Goal: Task Accomplishment & Management: Manage account settings

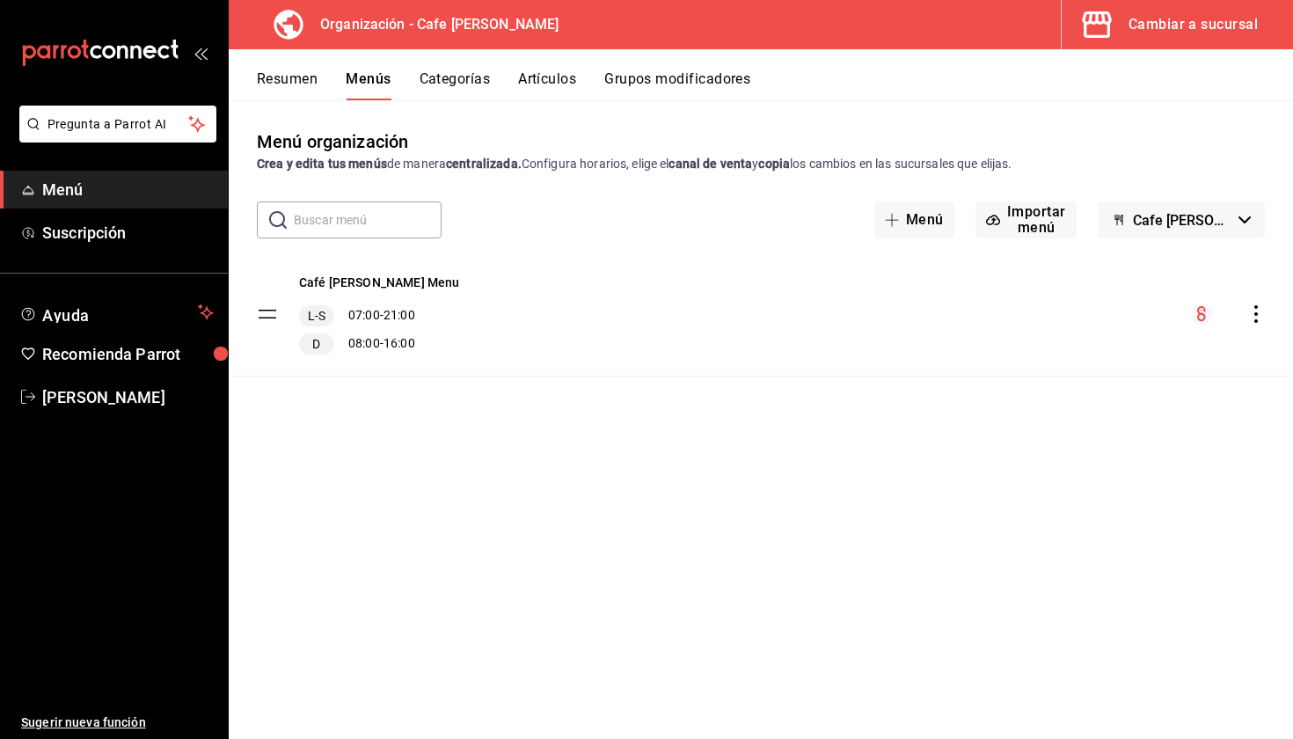
click at [1180, 32] on div "Cambiar a sucursal" at bounding box center [1192, 24] width 129 height 25
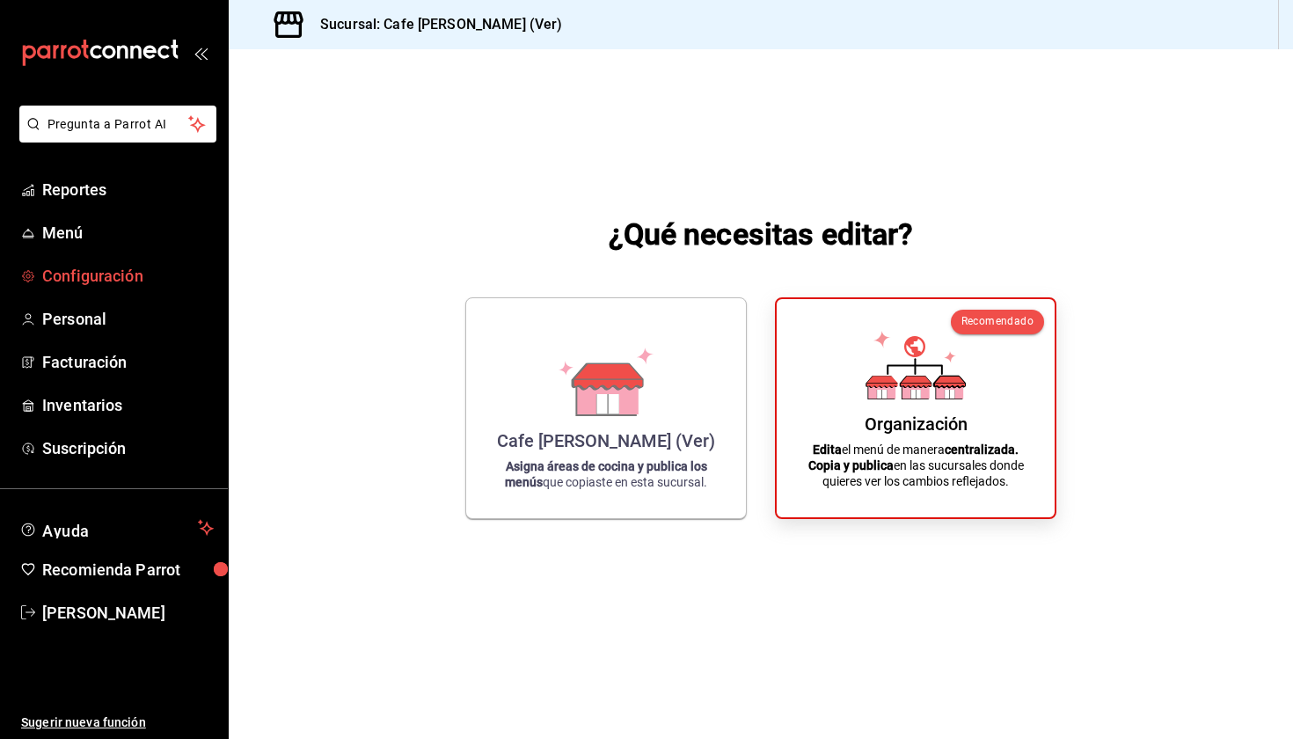
click at [113, 280] on span "Configuración" at bounding box center [128, 276] width 172 height 24
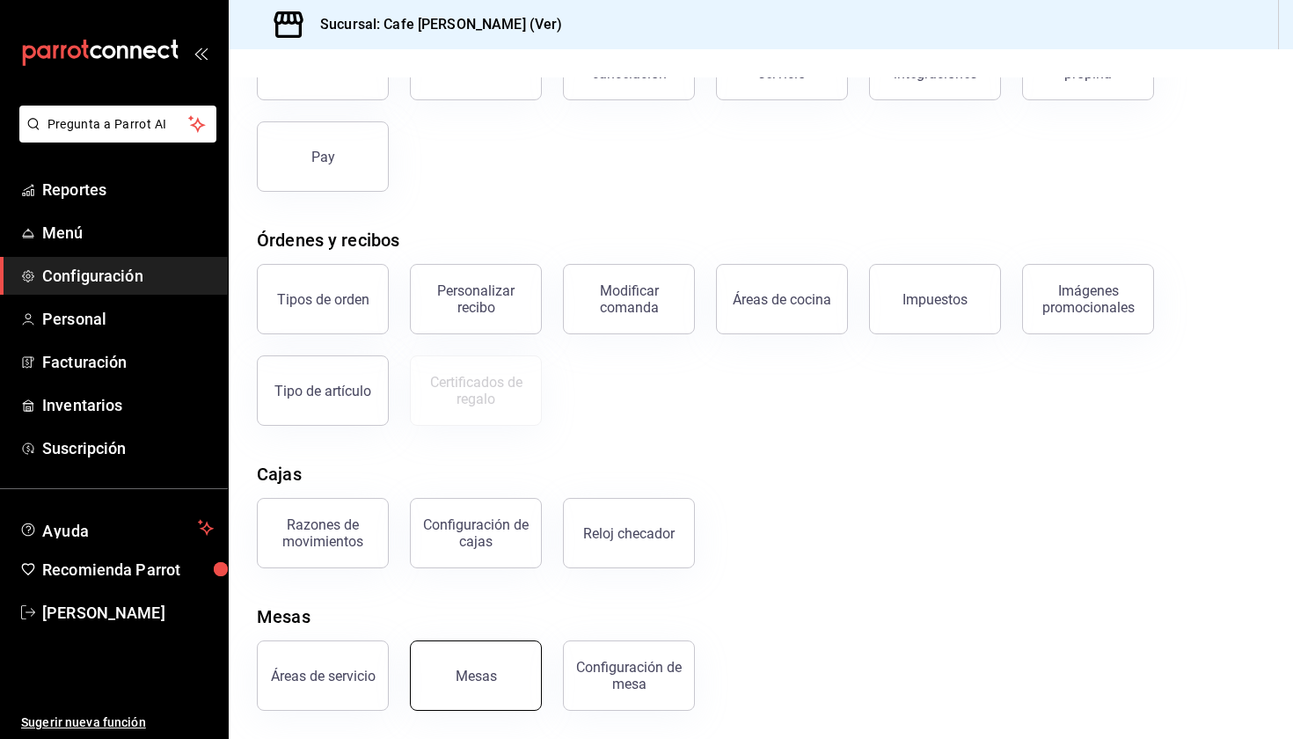
click at [465, 671] on div "Mesas" at bounding box center [476, 676] width 41 height 17
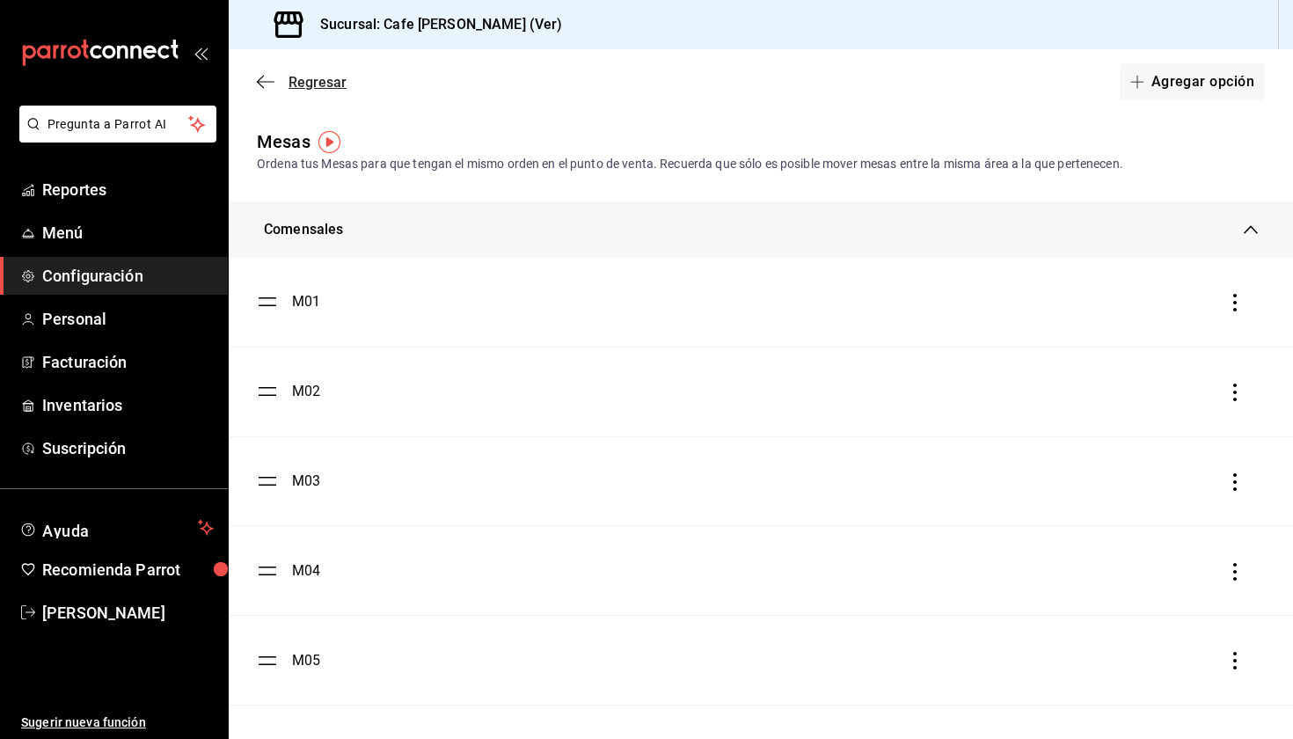
click at [260, 78] on icon "button" at bounding box center [260, 82] width 7 height 13
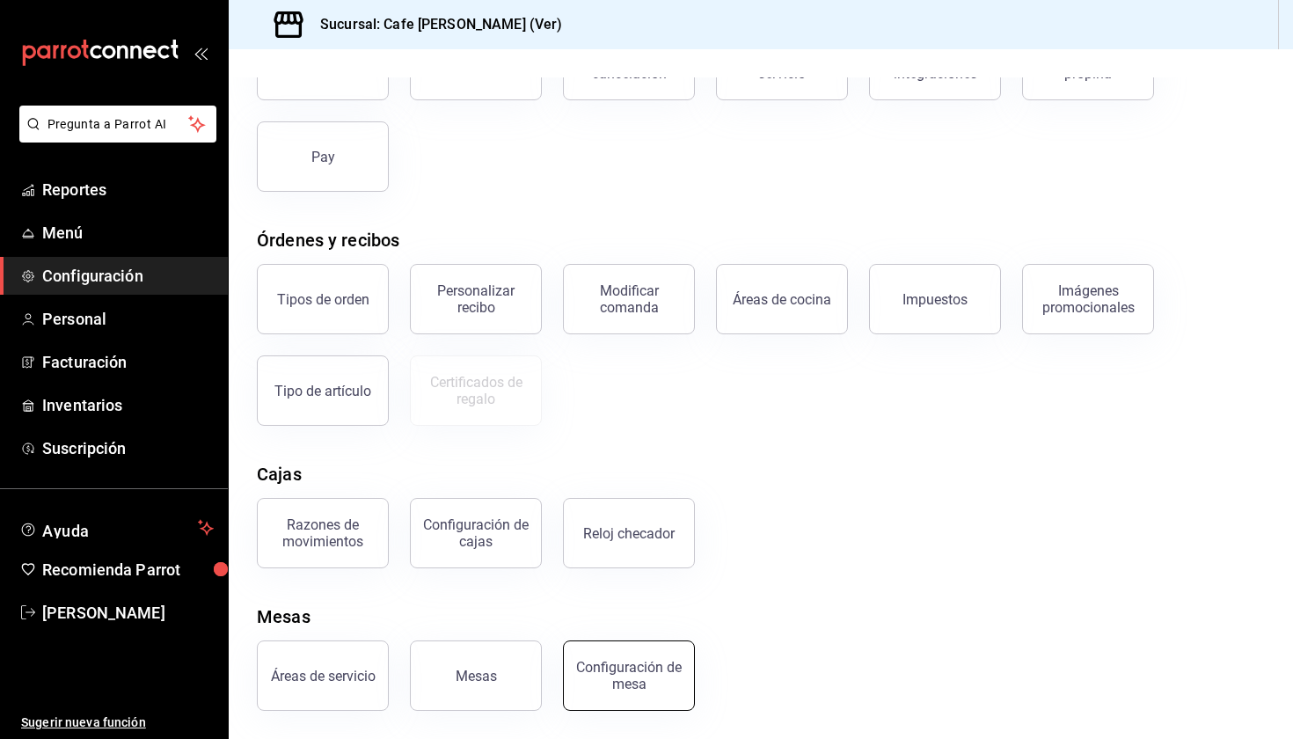
click at [631, 682] on div "Configuración de mesa" at bounding box center [628, 675] width 109 height 33
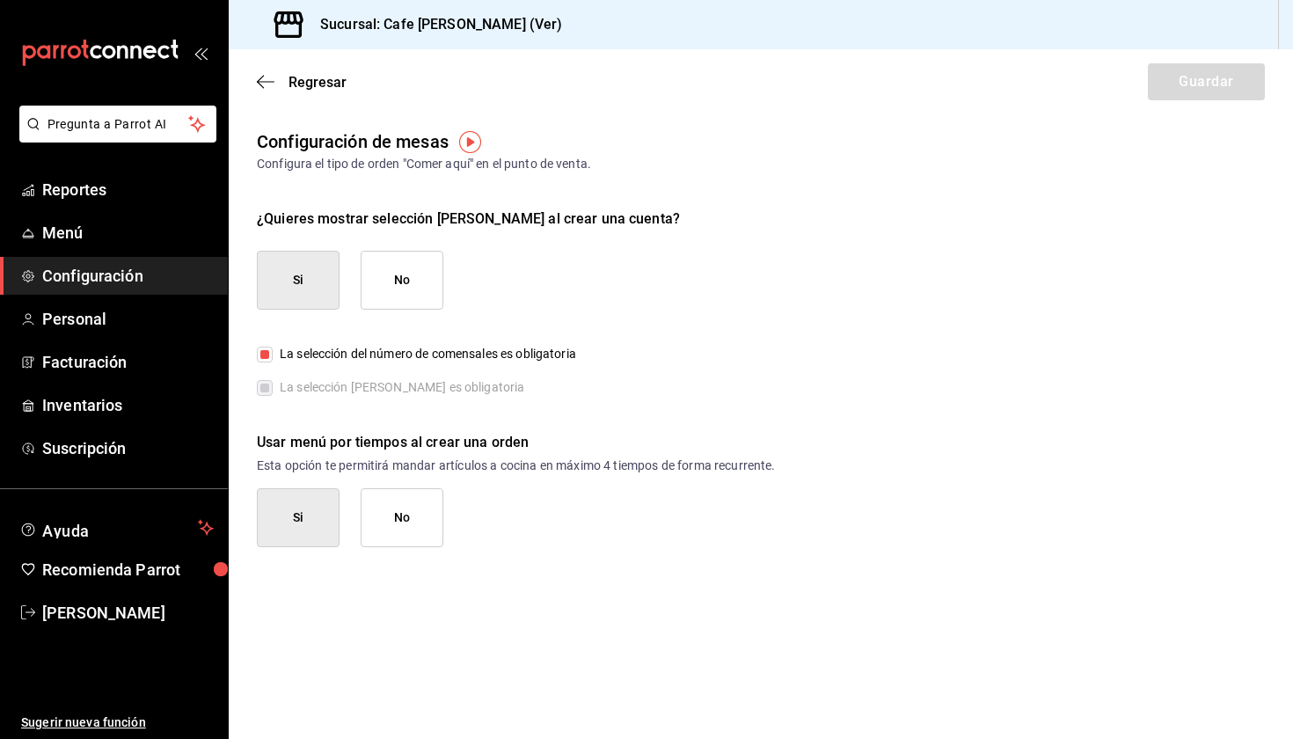
click at [272, 92] on div "Regresar Guardar" at bounding box center [761, 81] width 1064 height 65
click at [266, 86] on icon "button" at bounding box center [266, 82] width 18 height 16
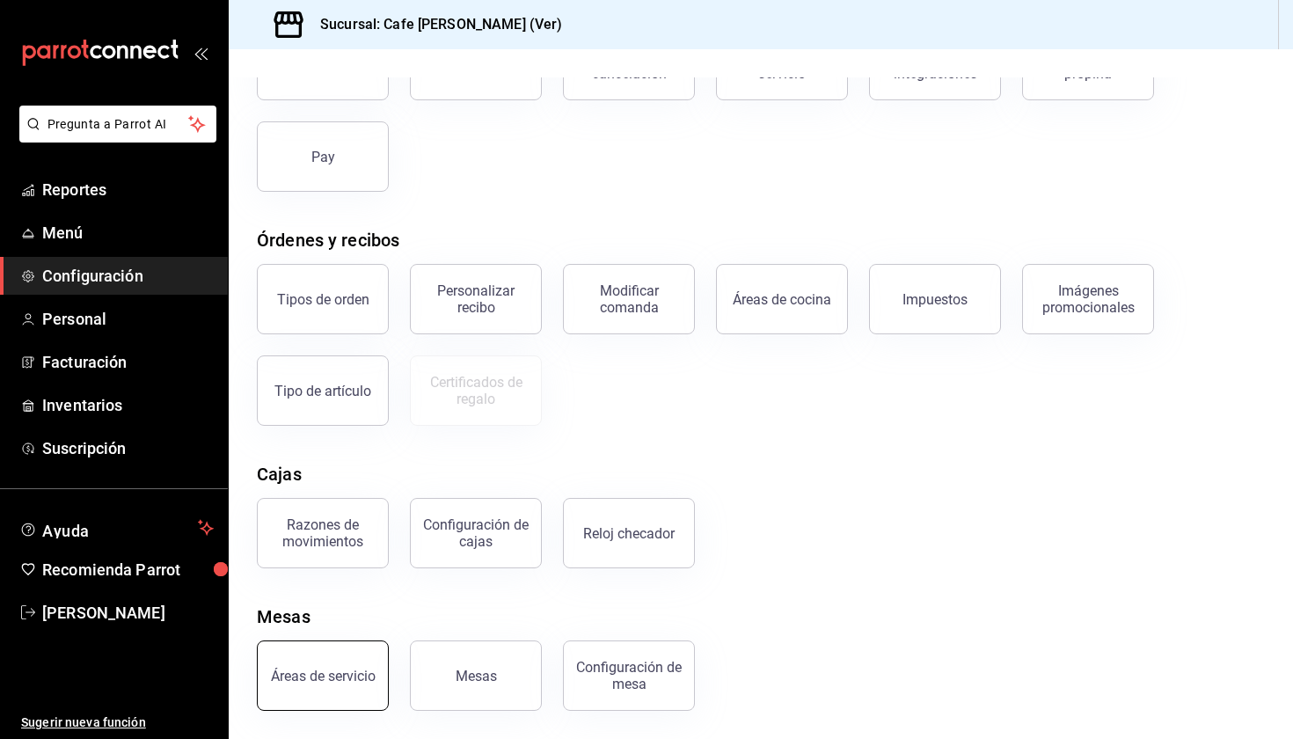
scroll to position [154, 0]
click at [325, 654] on button "Áreas de servicio" at bounding box center [323, 675] width 132 height 70
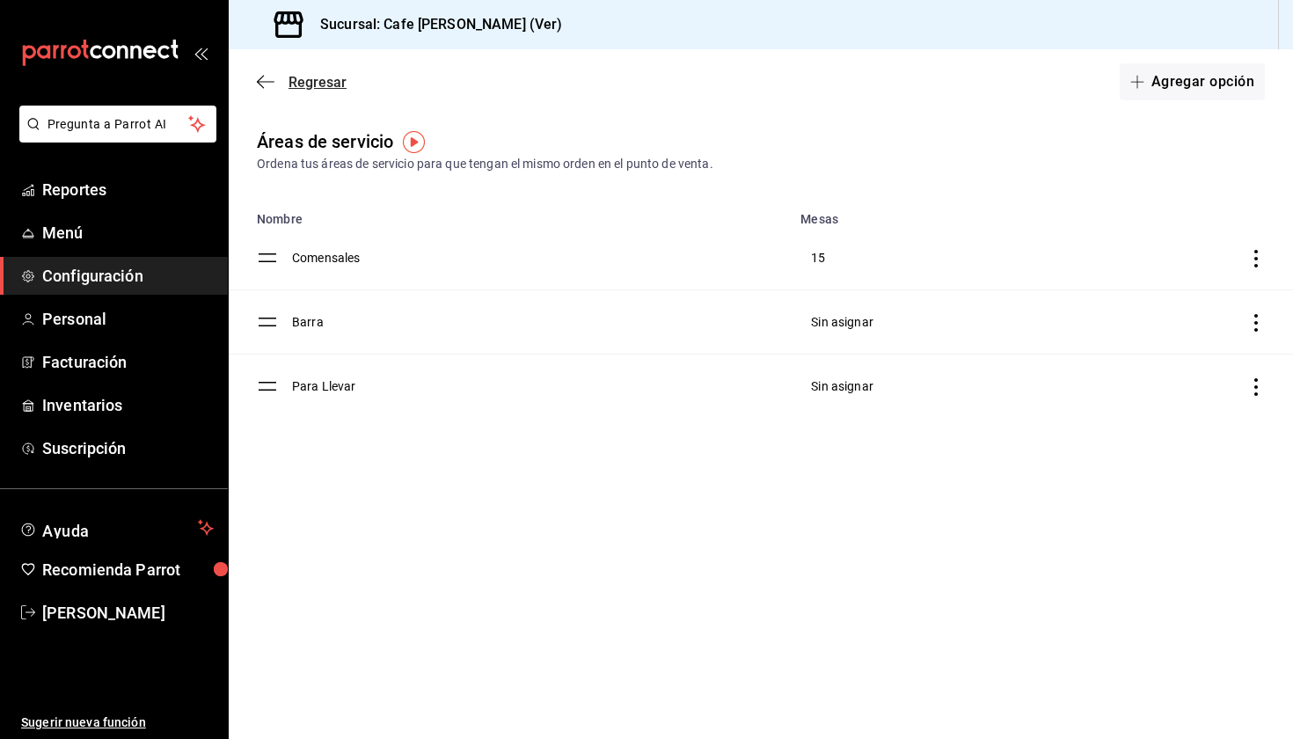
click at [270, 81] on icon "button" at bounding box center [266, 82] width 18 height 16
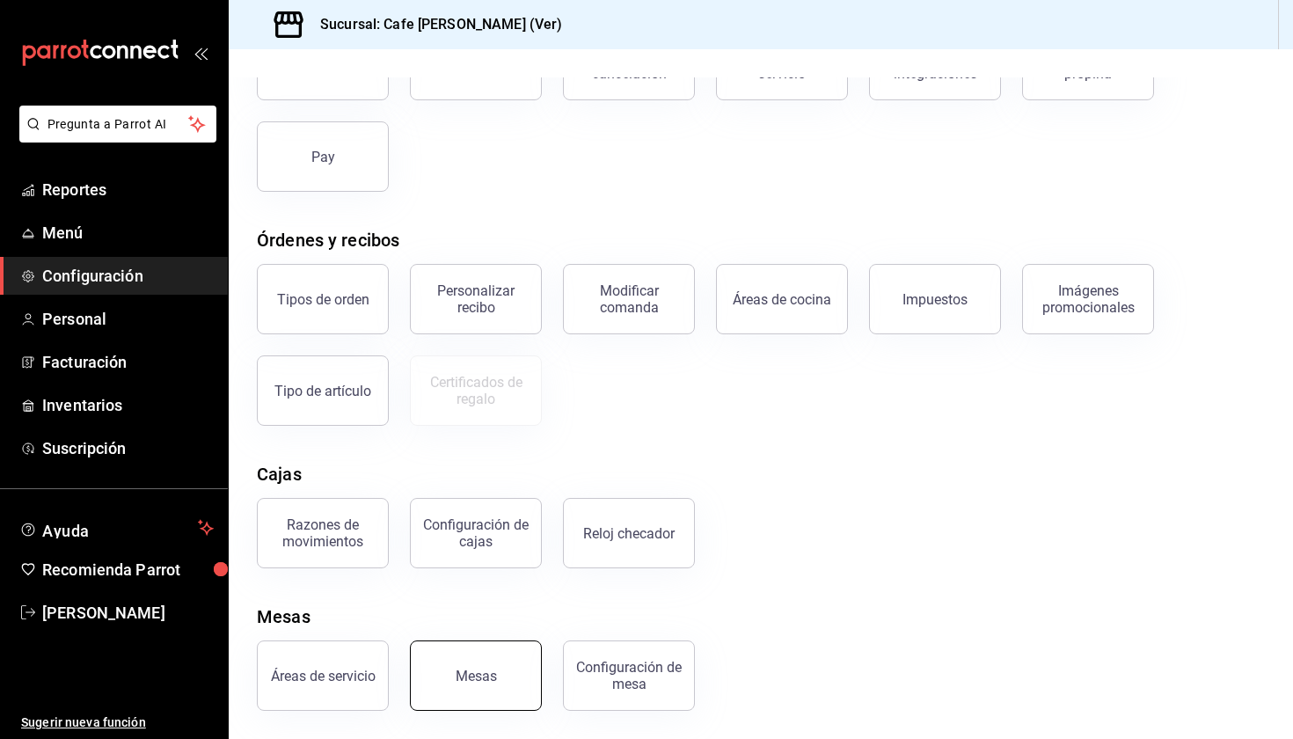
scroll to position [153, 0]
click at [476, 649] on button "Mesas" at bounding box center [476, 675] width 132 height 70
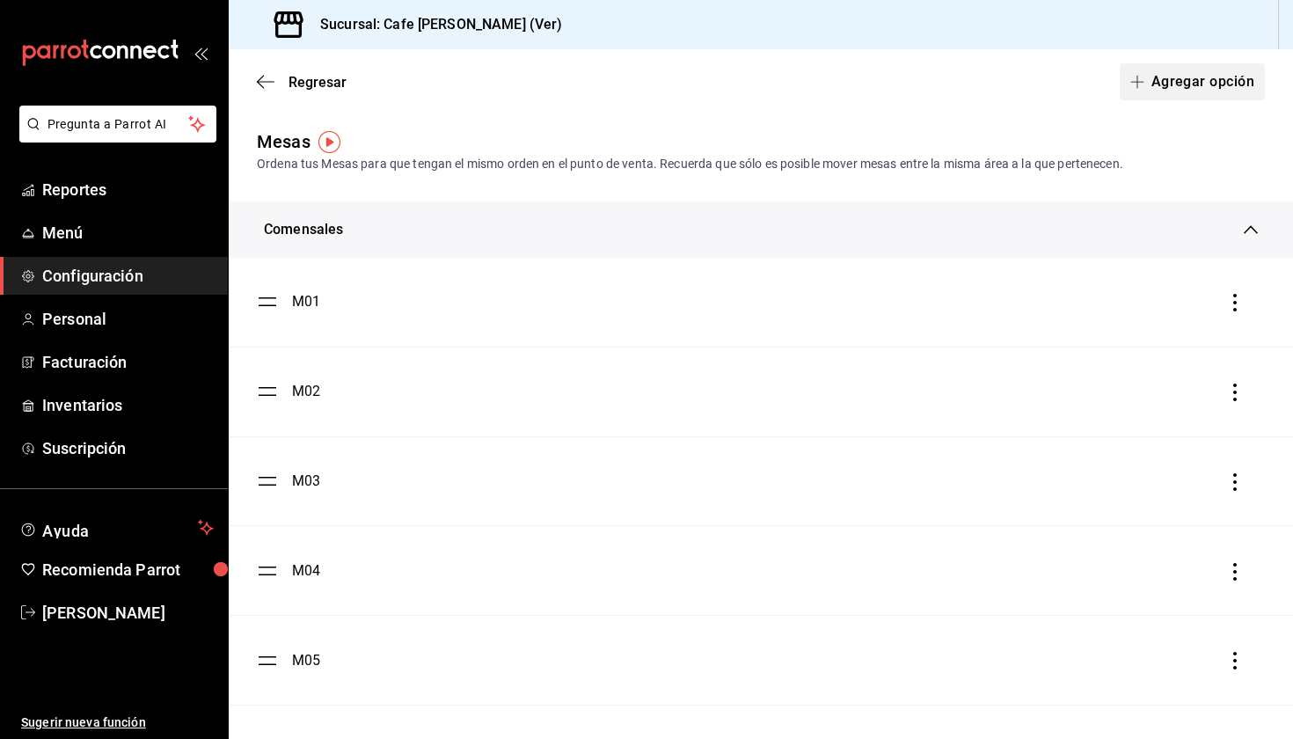
click at [1180, 87] on button "Agregar opción" at bounding box center [1192, 81] width 145 height 37
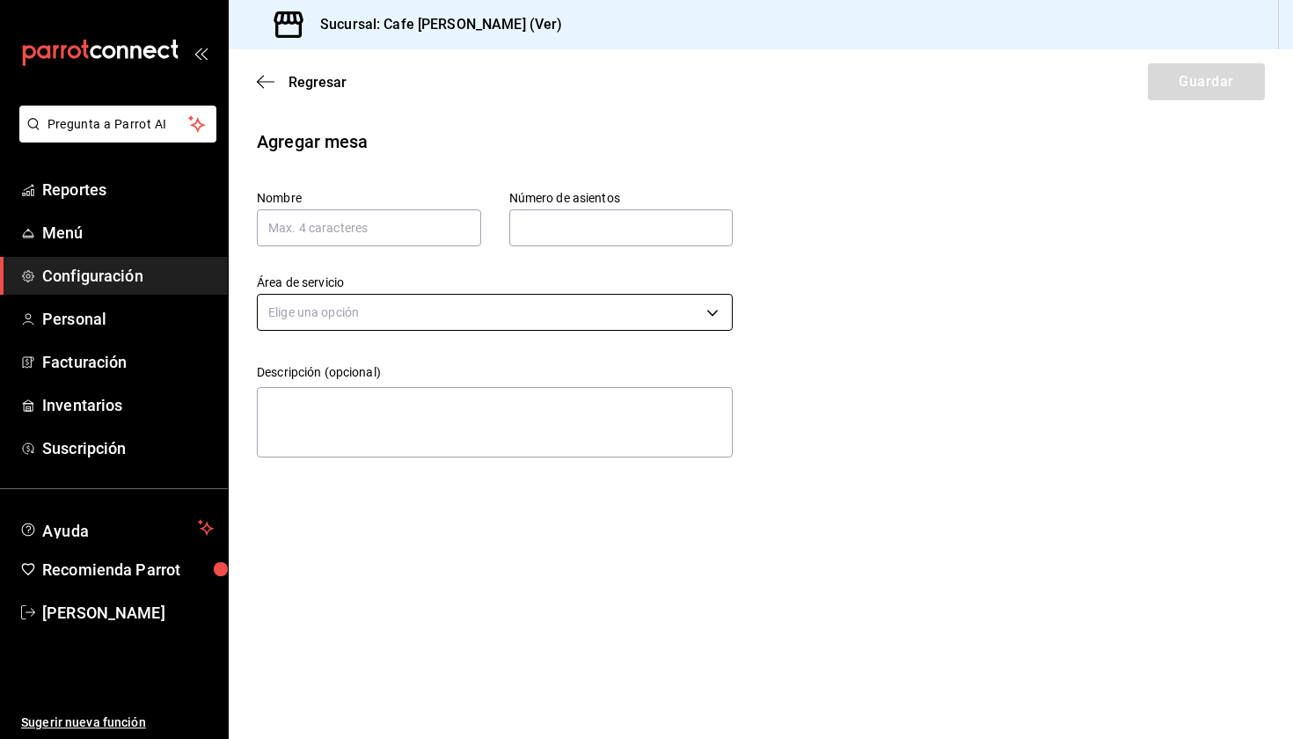
click at [430, 311] on body "Pregunta a Parrot AI Reportes Menú Configuración Personal Facturación Inventari…" at bounding box center [646, 369] width 1293 height 739
click at [336, 425] on li "Para Llevar" at bounding box center [495, 425] width 474 height 29
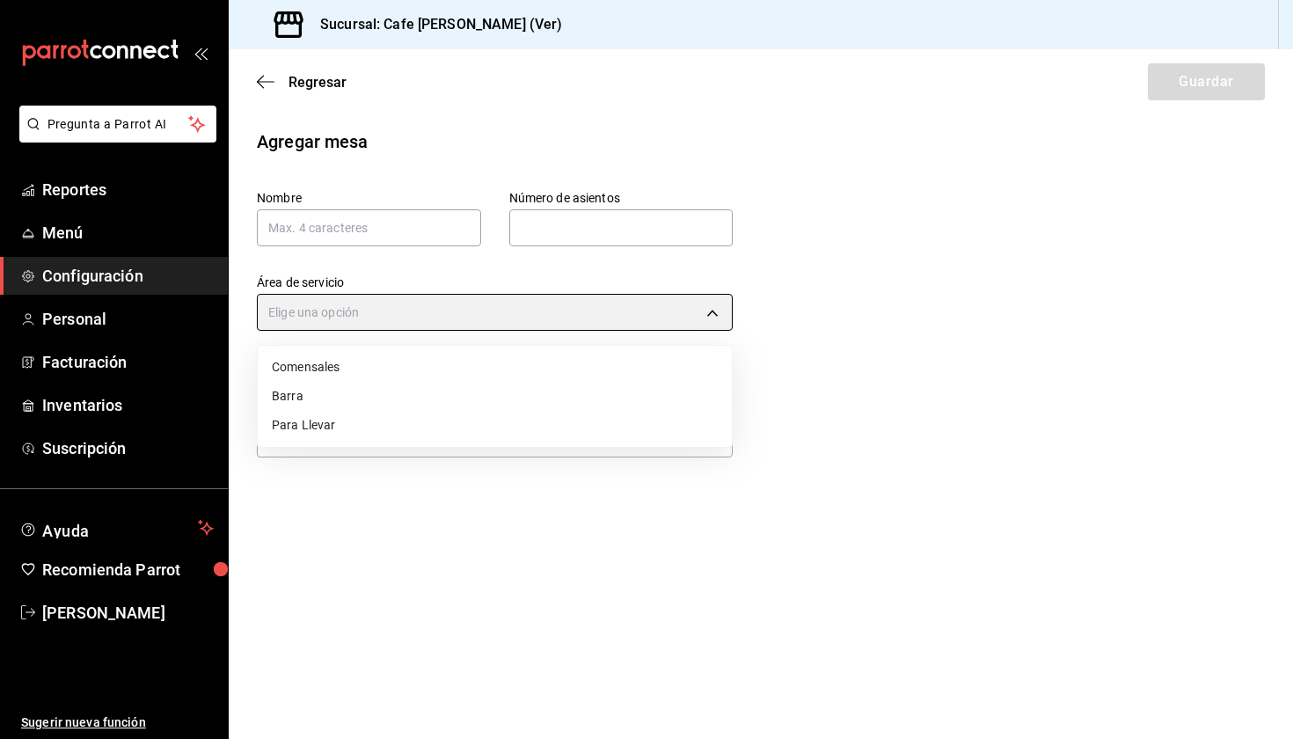
type input "c5224399-4dfa-476b-a209-664d537ee2aa"
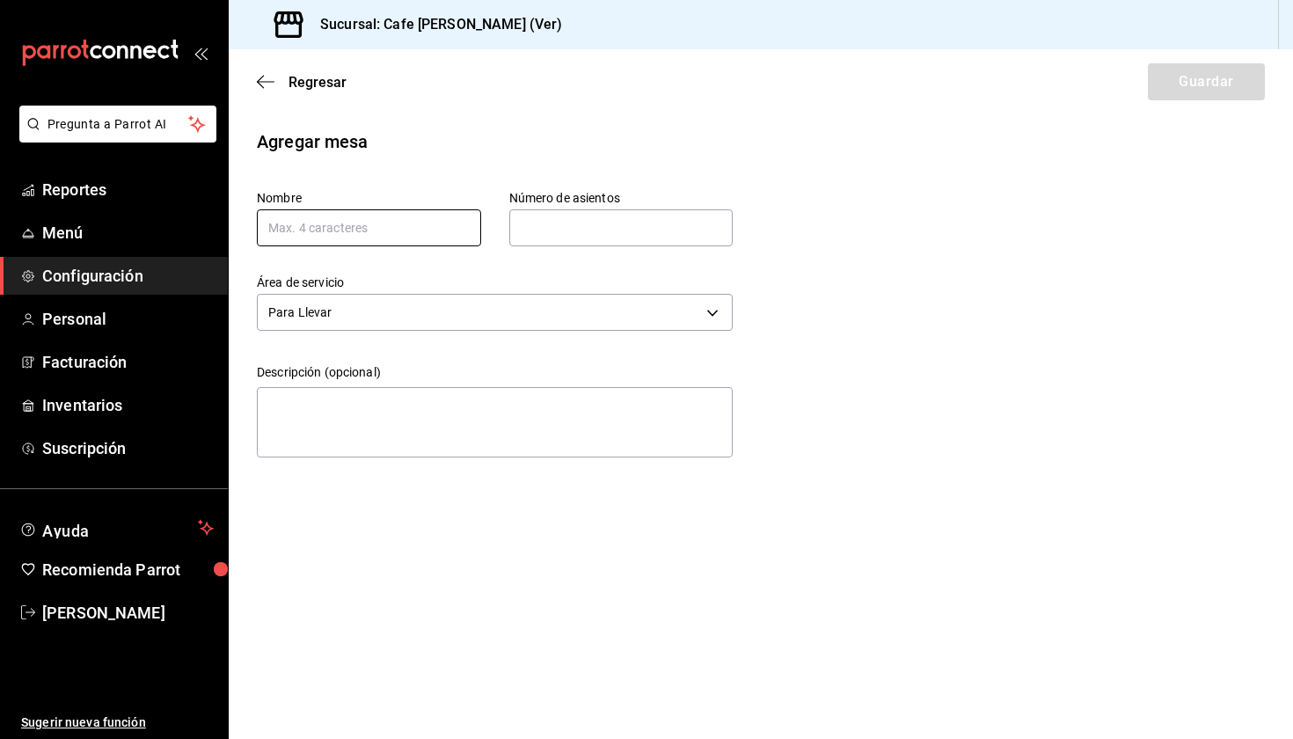
click at [389, 217] on input "text" at bounding box center [369, 227] width 224 height 37
type input "Z1"
click at [628, 228] on input "text" at bounding box center [621, 227] width 224 height 35
type input "5"
click at [1200, 69] on button "Guardar" at bounding box center [1206, 81] width 117 height 37
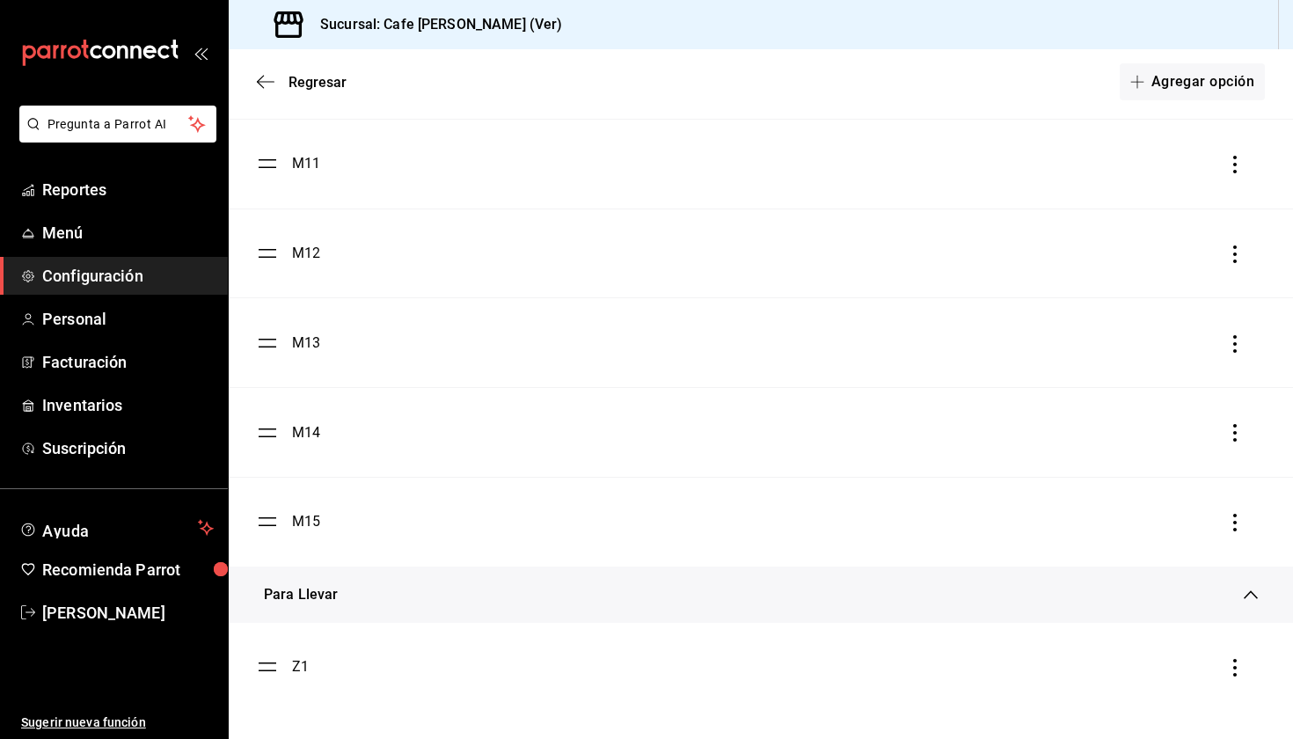
scroll to position [413, 0]
click at [1187, 70] on button "Agregar opción" at bounding box center [1192, 81] width 145 height 37
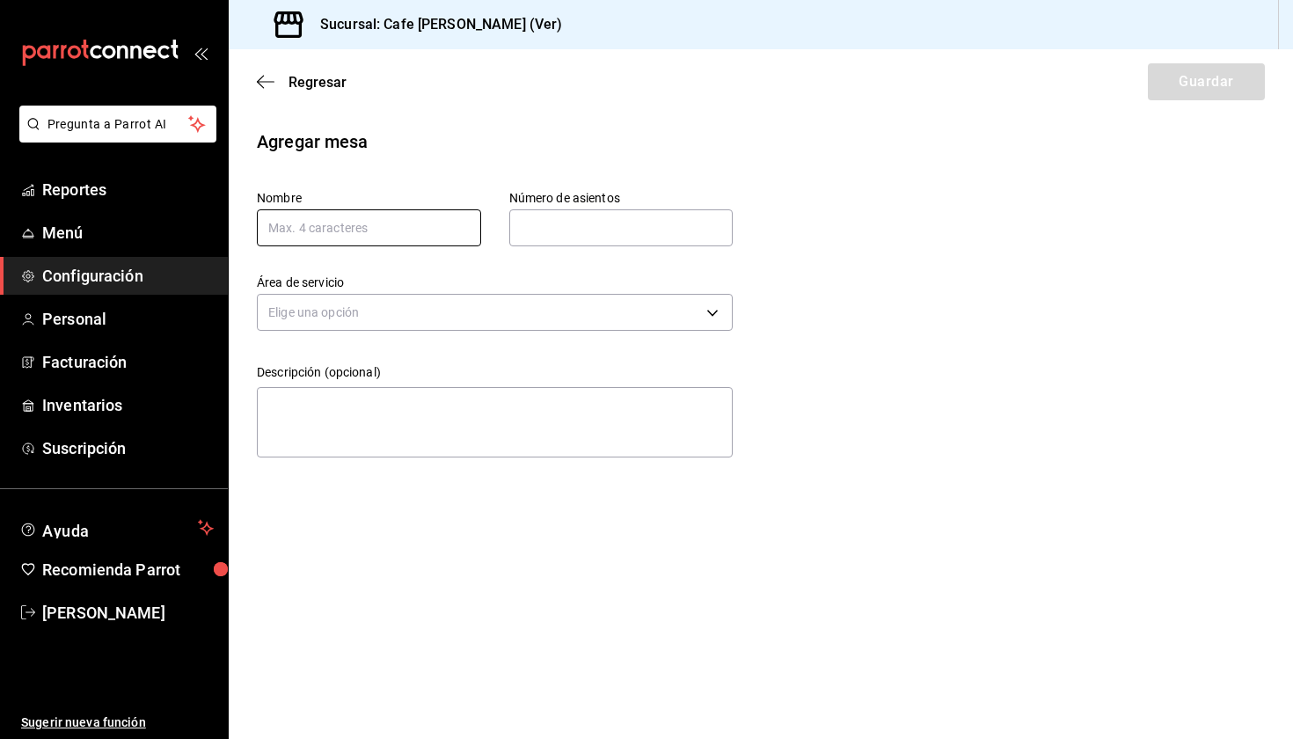
click at [365, 233] on input "text" at bounding box center [369, 227] width 224 height 37
type input "z"
type input "Z2"
click at [574, 226] on input "text" at bounding box center [621, 227] width 224 height 35
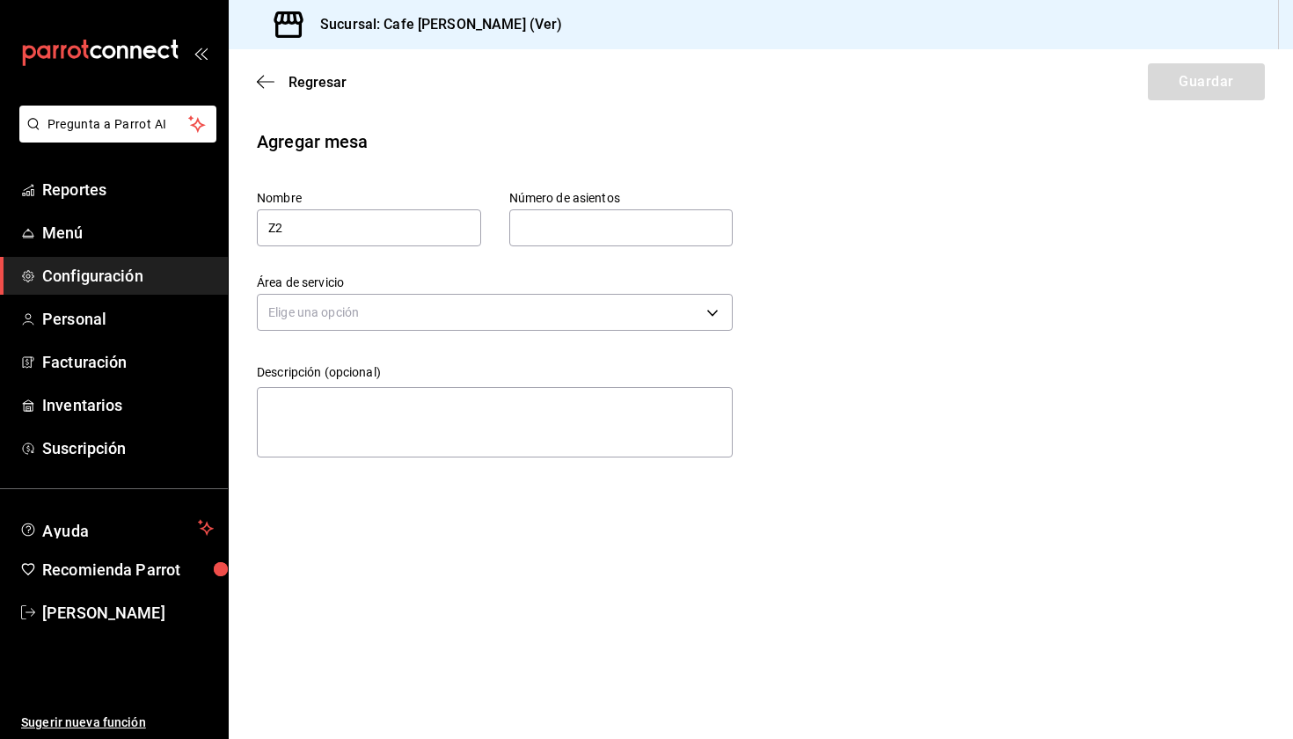
type input "5"
click at [412, 324] on body "Pregunta a Parrot AI Reportes Menú Configuración Personal Facturación Inventari…" at bounding box center [646, 369] width 1293 height 739
click at [403, 412] on li "Para Llevar" at bounding box center [495, 425] width 474 height 29
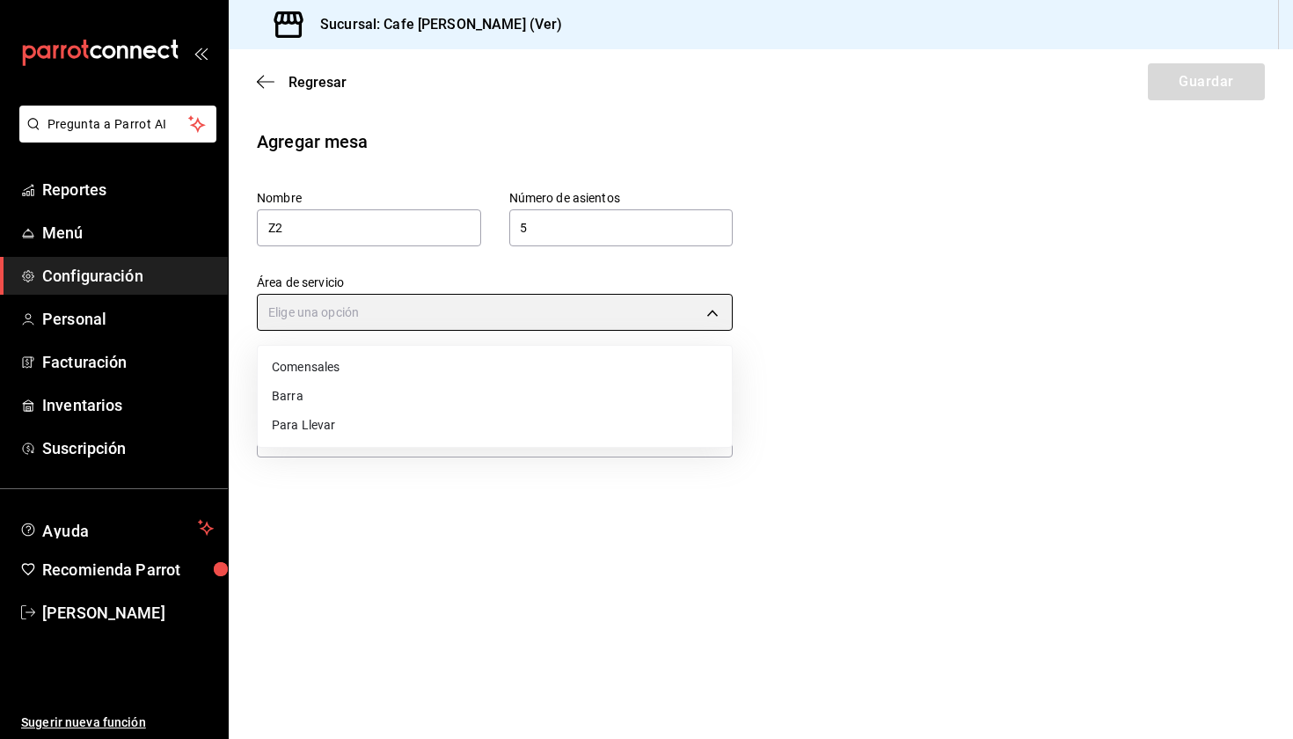
type input "c5224399-4dfa-476b-a209-664d537ee2aa"
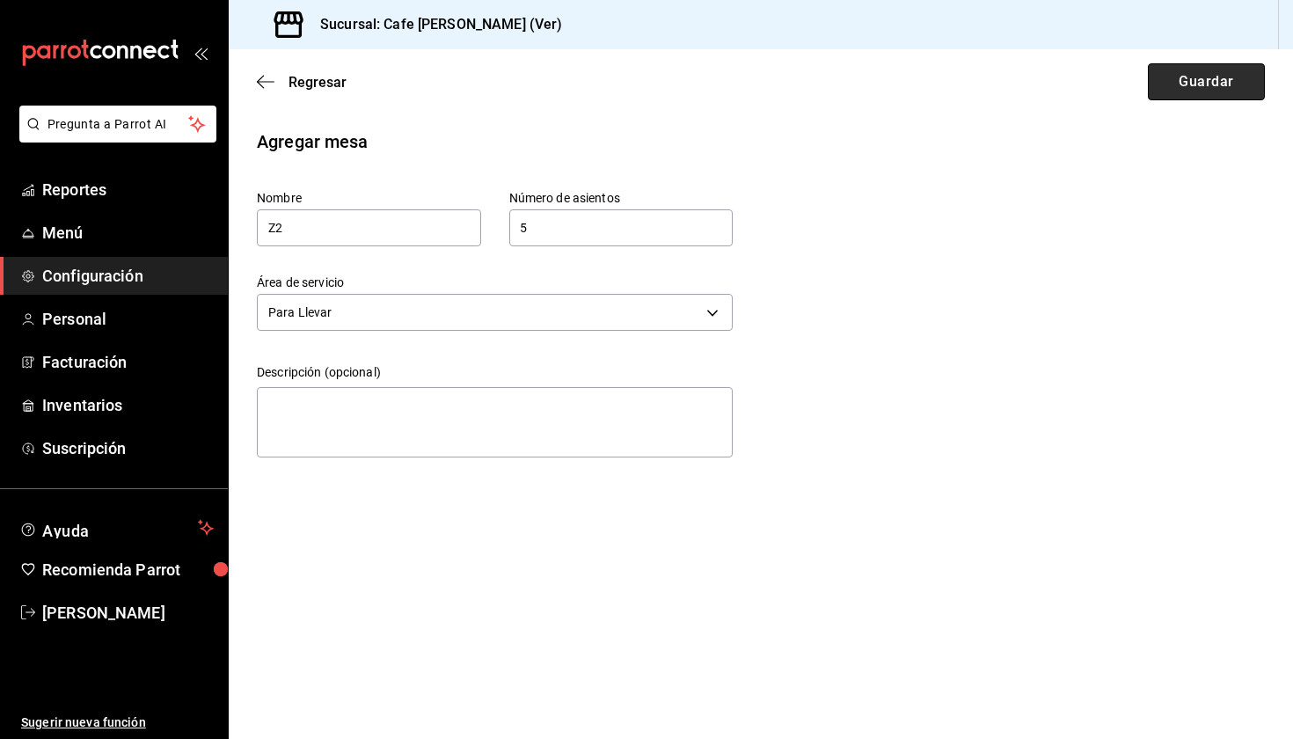
click at [1157, 71] on button "Guardar" at bounding box center [1206, 81] width 117 height 37
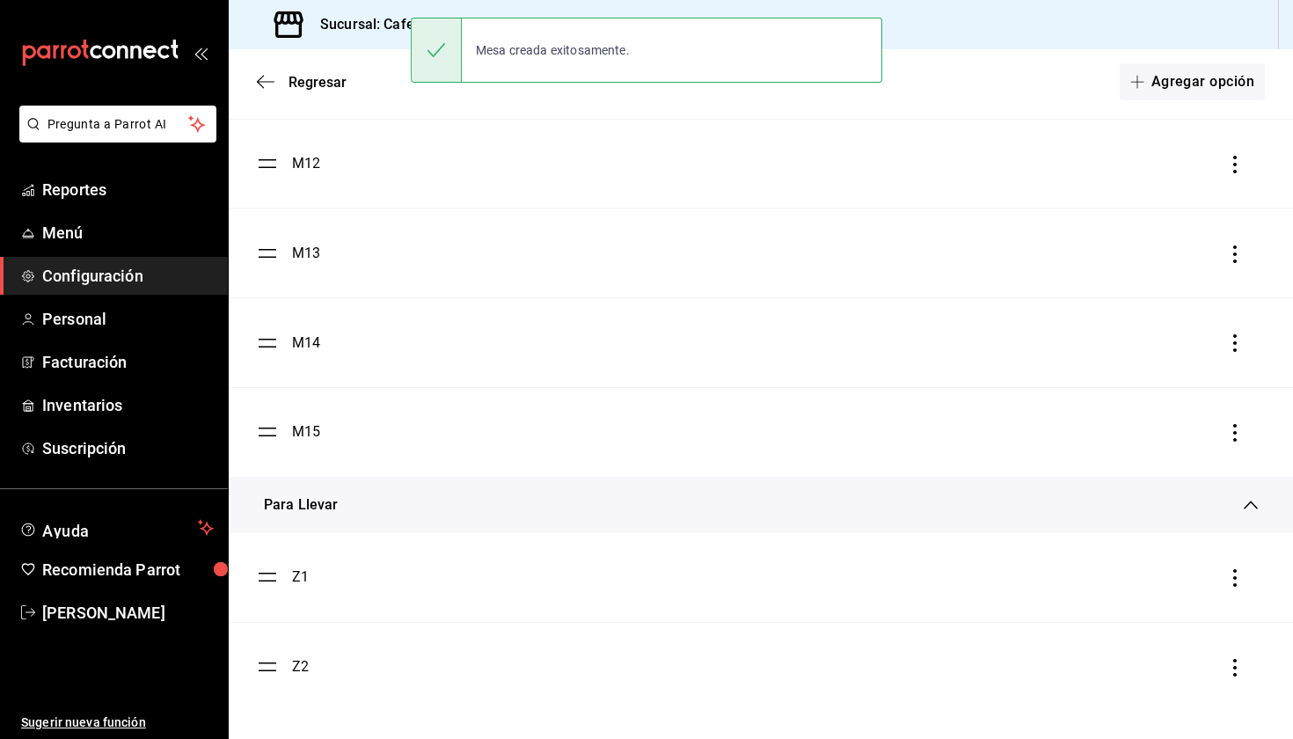
scroll to position [1123, 0]
click at [1184, 44] on div "Sucursal: Cafe [PERSON_NAME] (Ver)" at bounding box center [761, 24] width 1064 height 49
click at [1179, 78] on button "Agregar opción" at bounding box center [1192, 81] width 145 height 37
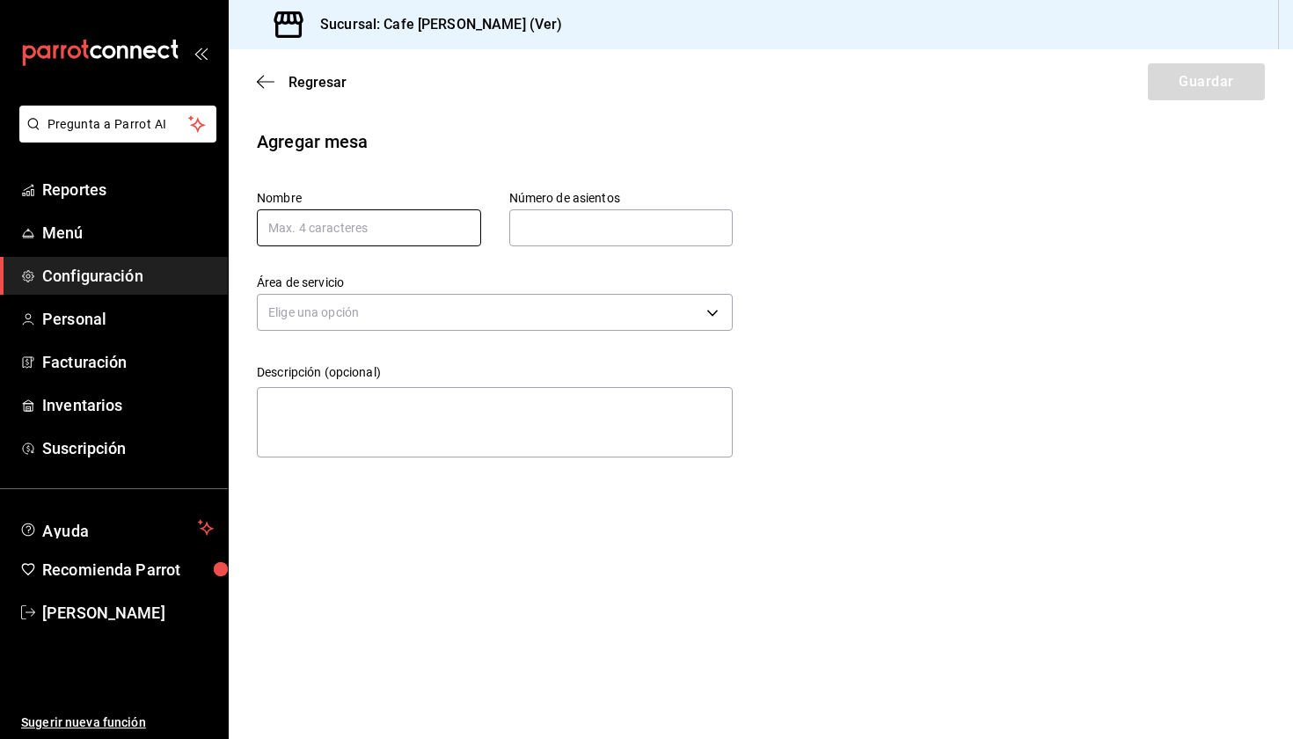
click at [351, 230] on input "text" at bounding box center [369, 227] width 224 height 37
type input "z3"
click at [567, 234] on input "text" at bounding box center [621, 227] width 224 height 35
type input "5"
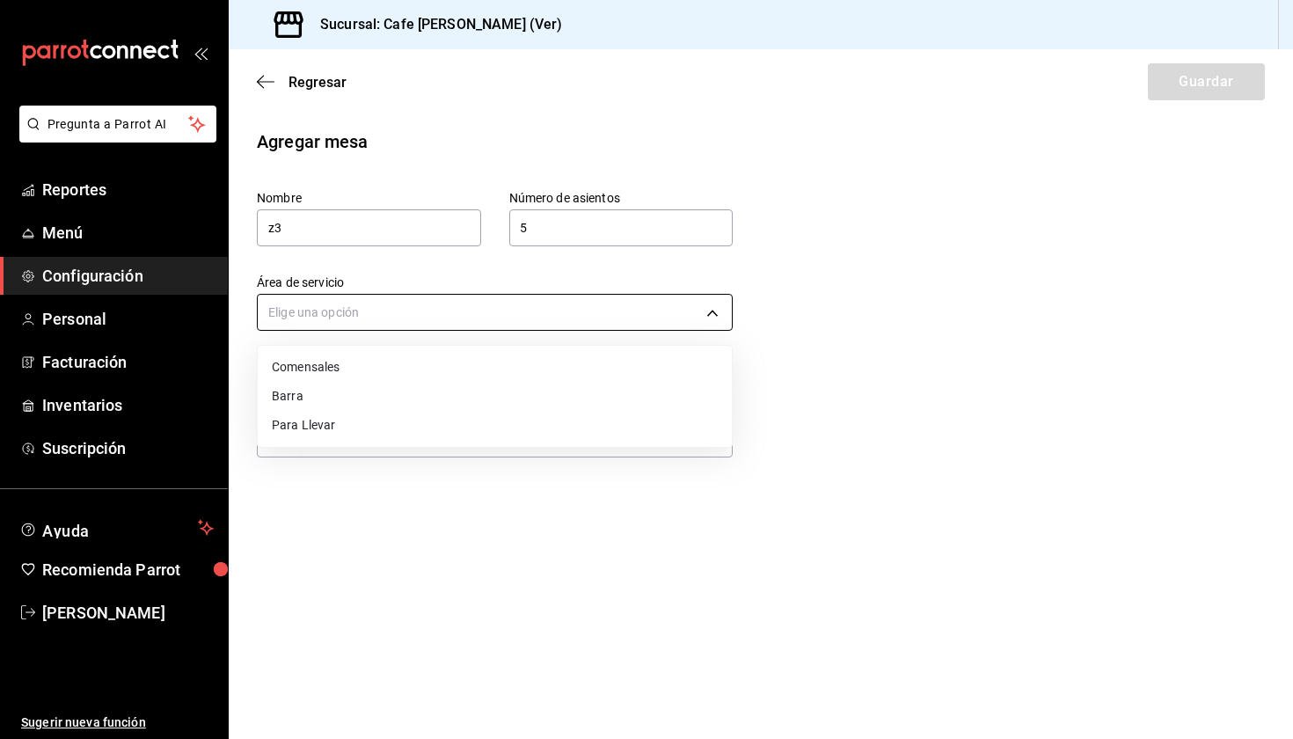
click at [350, 325] on body "Pregunta a Parrot AI Reportes Menú Configuración Personal Facturación Inventari…" at bounding box center [646, 369] width 1293 height 739
click at [349, 428] on li "Para Llevar" at bounding box center [495, 425] width 474 height 29
type input "c5224399-4dfa-476b-a209-664d537ee2aa"
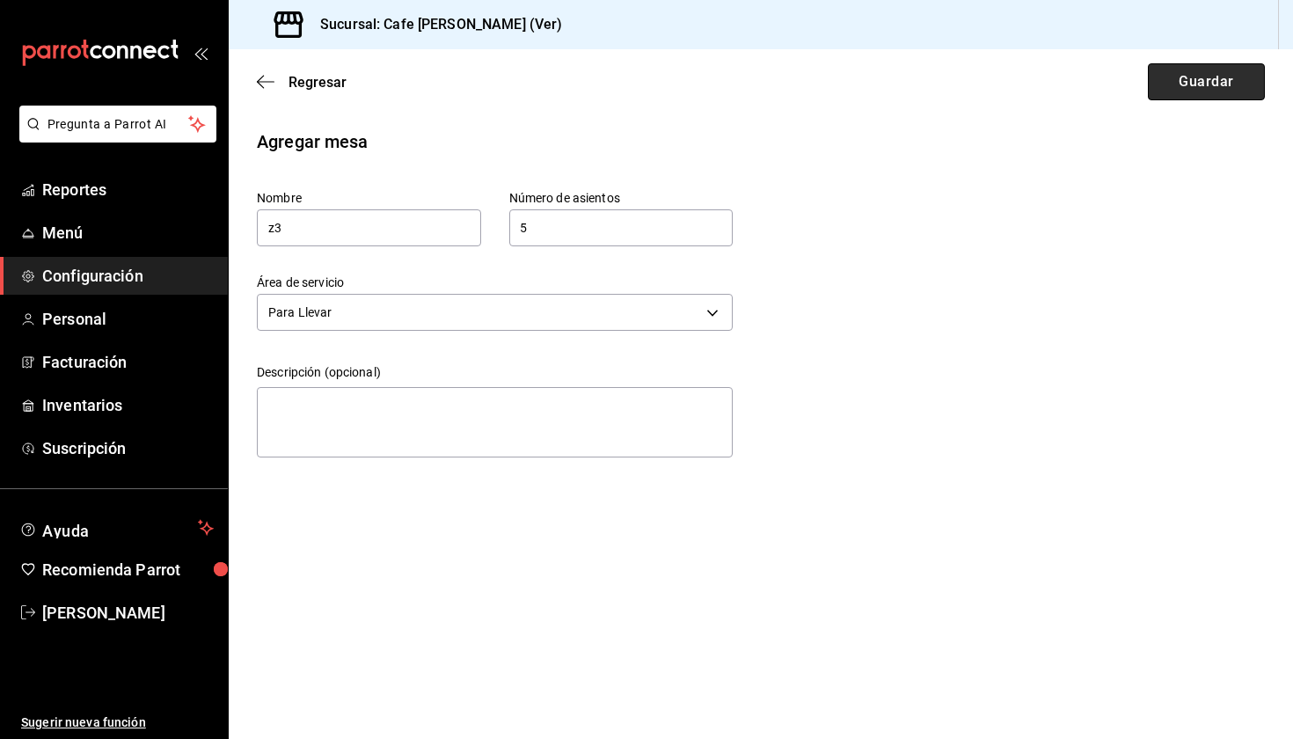
click at [1177, 82] on button "Guardar" at bounding box center [1206, 81] width 117 height 37
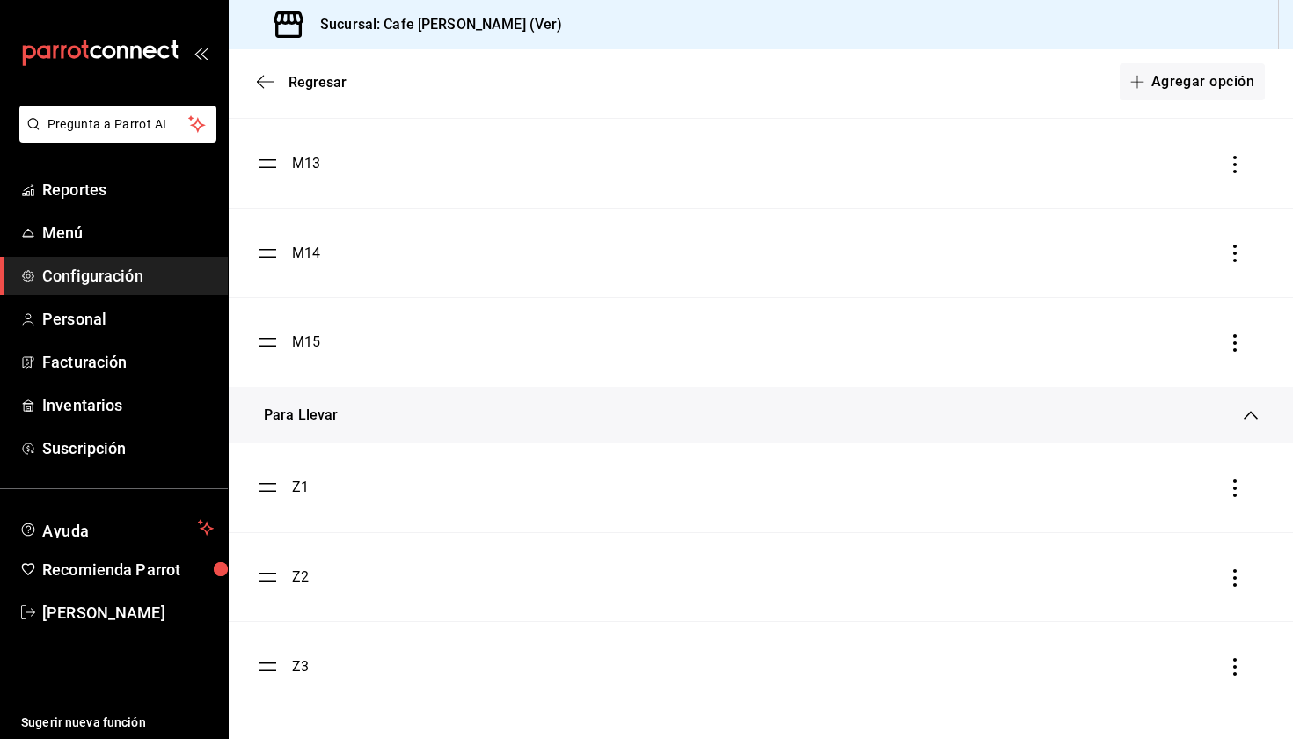
scroll to position [1213, 0]
click at [266, 74] on span "Regresar" at bounding box center [302, 82] width 90 height 17
